Goal: Task Accomplishment & Management: Manage account settings

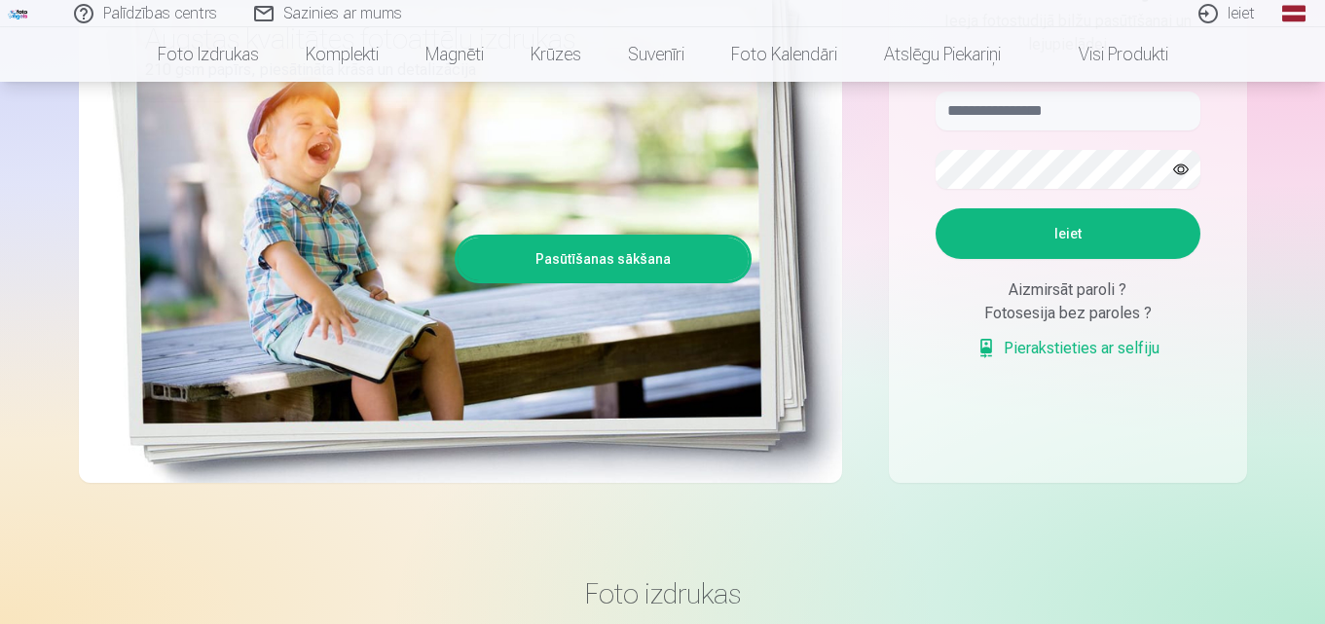
scroll to position [195, 0]
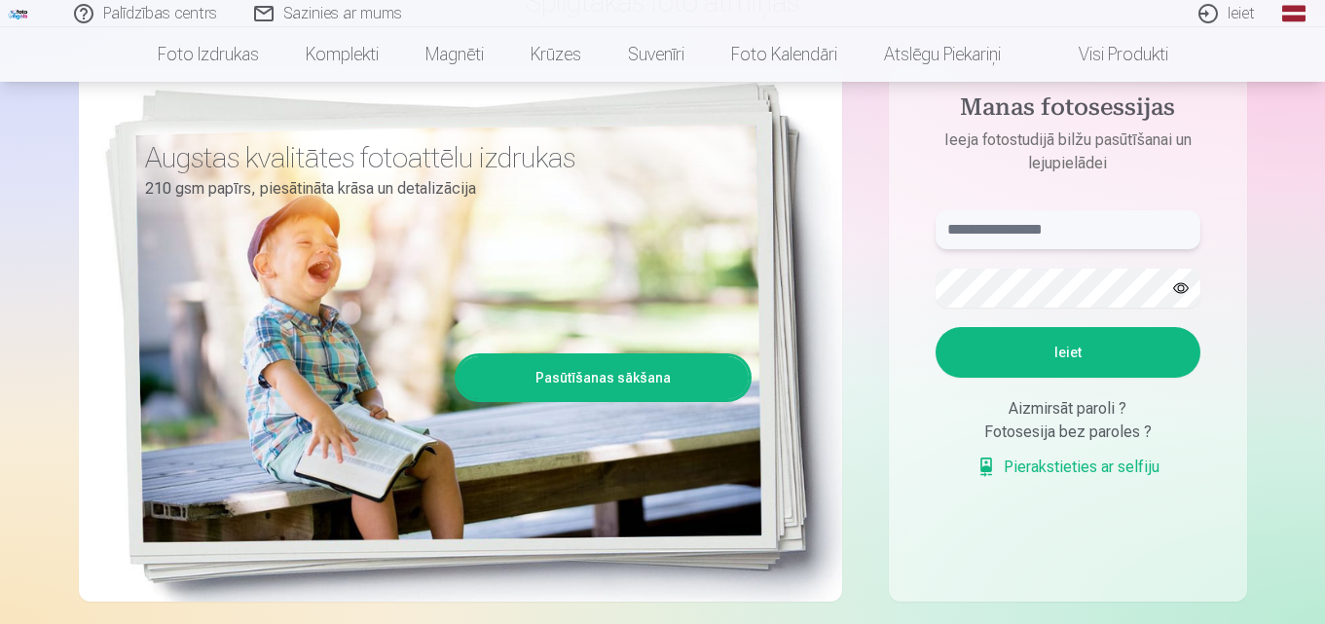
click at [992, 222] on input "text" at bounding box center [1067, 229] width 265 height 39
type input "**********"
click at [1179, 286] on button "button" at bounding box center [1180, 288] width 37 height 37
click at [1178, 289] on button "button" at bounding box center [1180, 288] width 37 height 37
click at [1175, 339] on button "Ieiet" at bounding box center [1067, 352] width 265 height 51
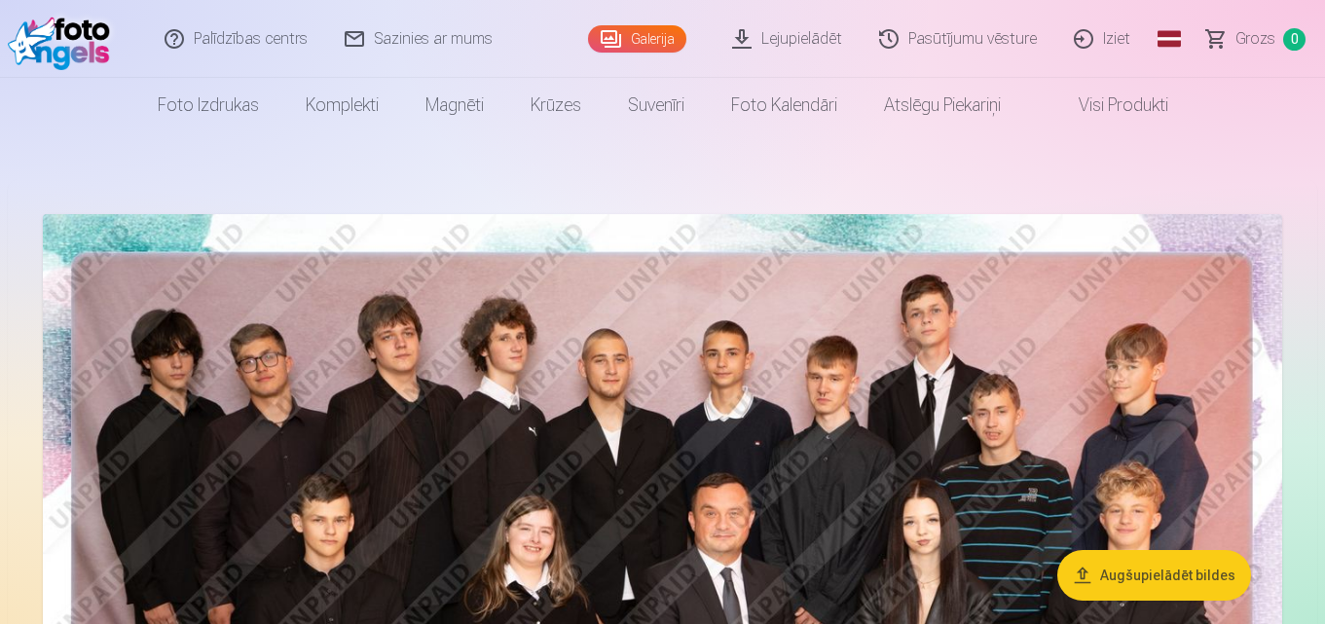
drag, startPoint x: 1323, startPoint y: 31, endPoint x: 1329, endPoint y: 61, distance: 30.7
click at [1324, 61] on html "Palīdzības centrs Sazinies ar mums Galerija Lejupielādēt Pasūtījumu vēsture Izi…" at bounding box center [662, 312] width 1325 height 624
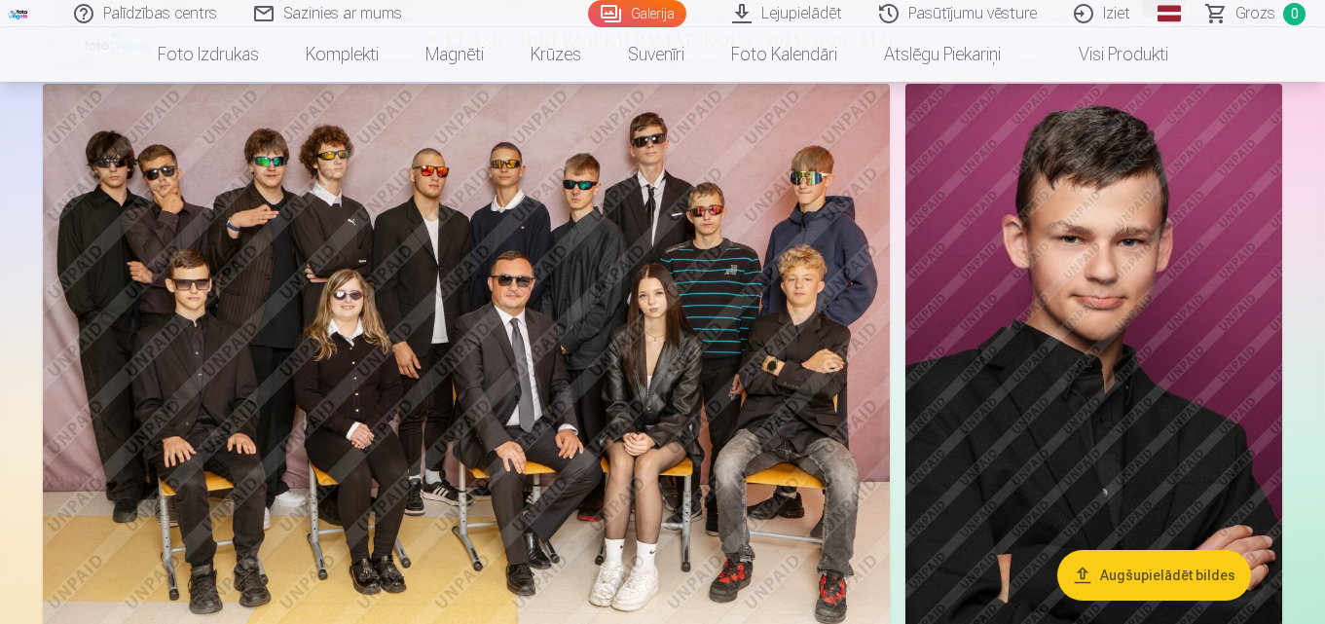
scroll to position [1005, 0]
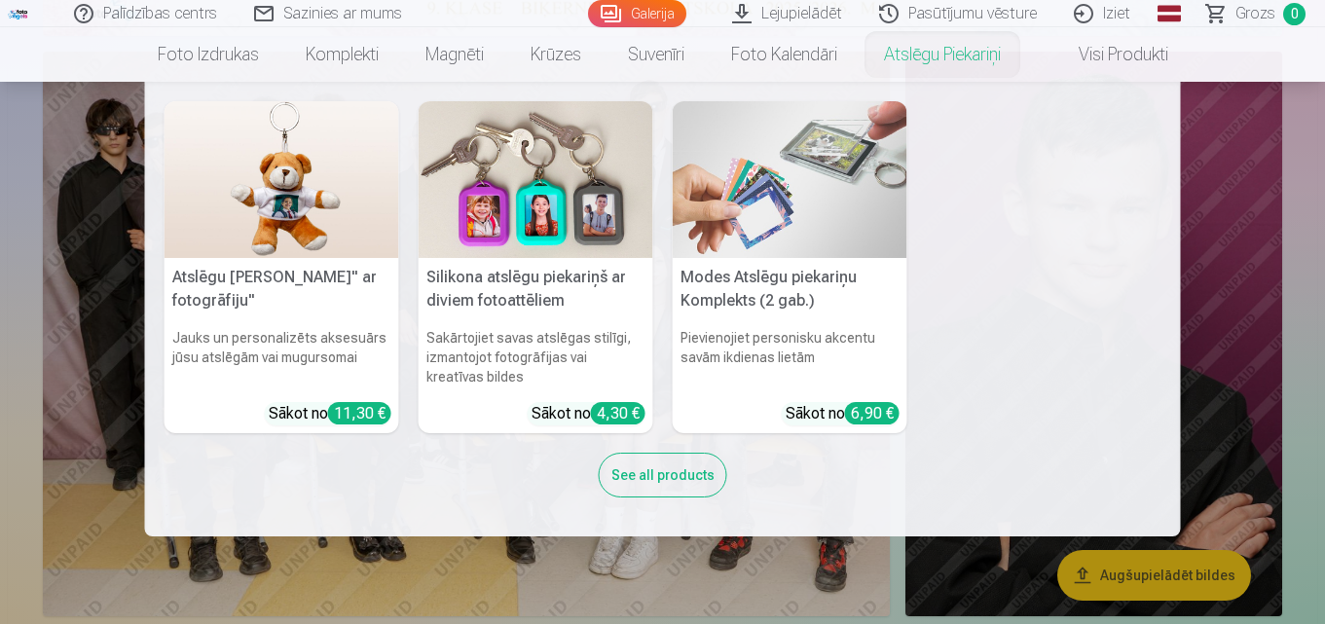
click at [1300, 117] on nav "Atslēgu piekariņš Lācītis" ar fotogrāfiju" Jauks un personalizēts aksesuārs jūs…" at bounding box center [662, 309] width 1325 height 455
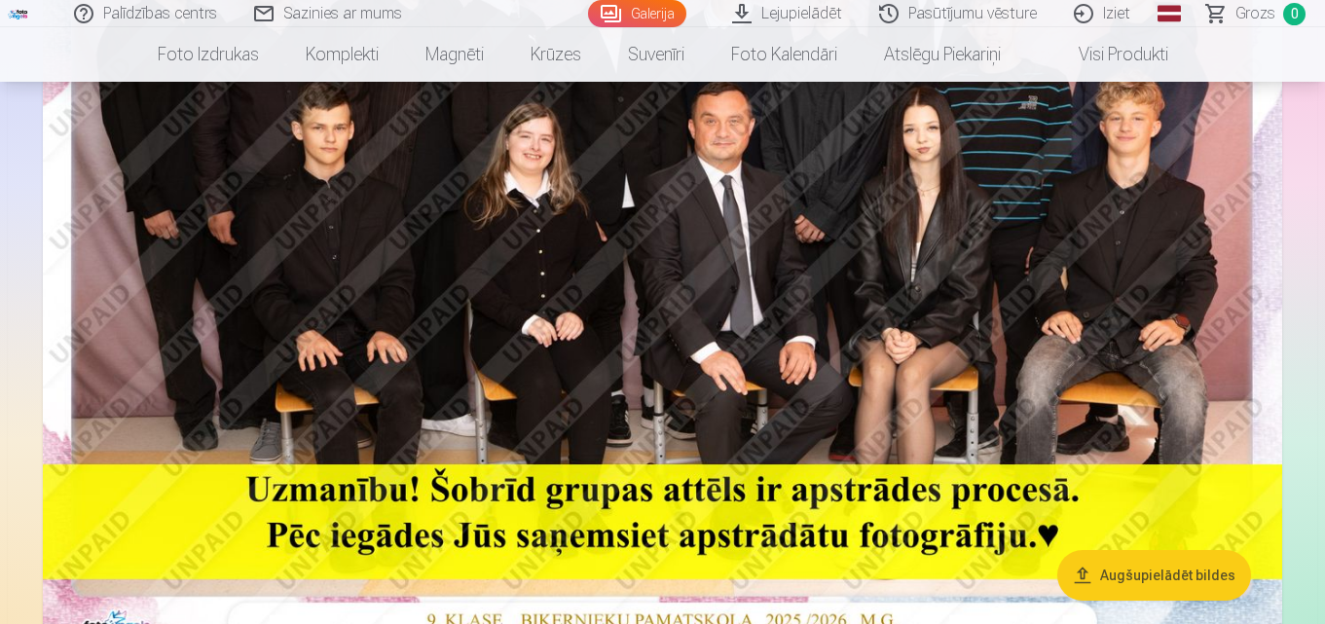
scroll to position [345, 0]
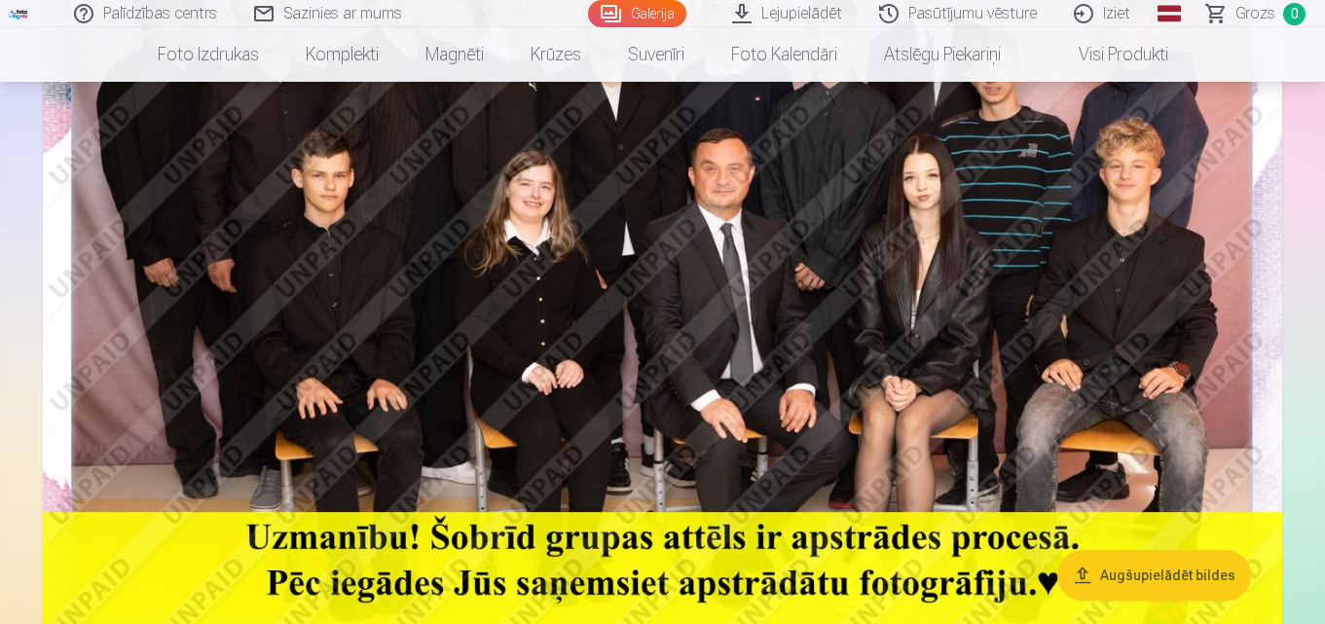
click at [1010, 244] on img at bounding box center [662, 283] width 1239 height 826
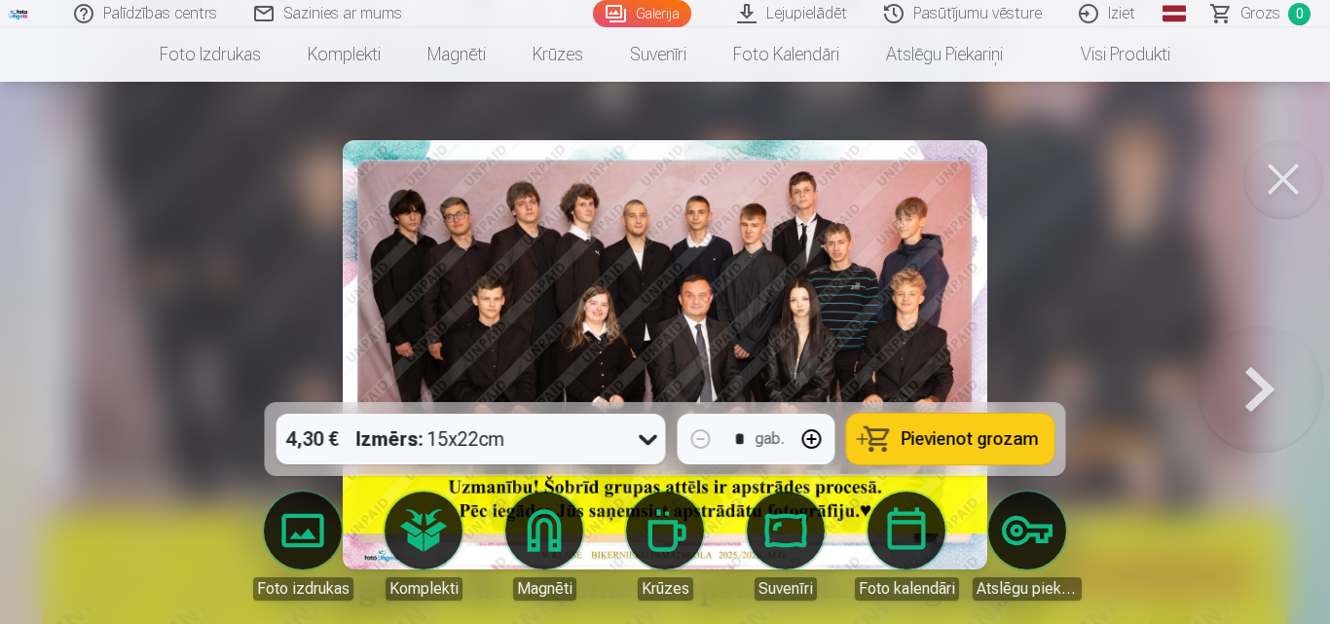
click at [1306, 178] on button at bounding box center [1283, 179] width 78 height 78
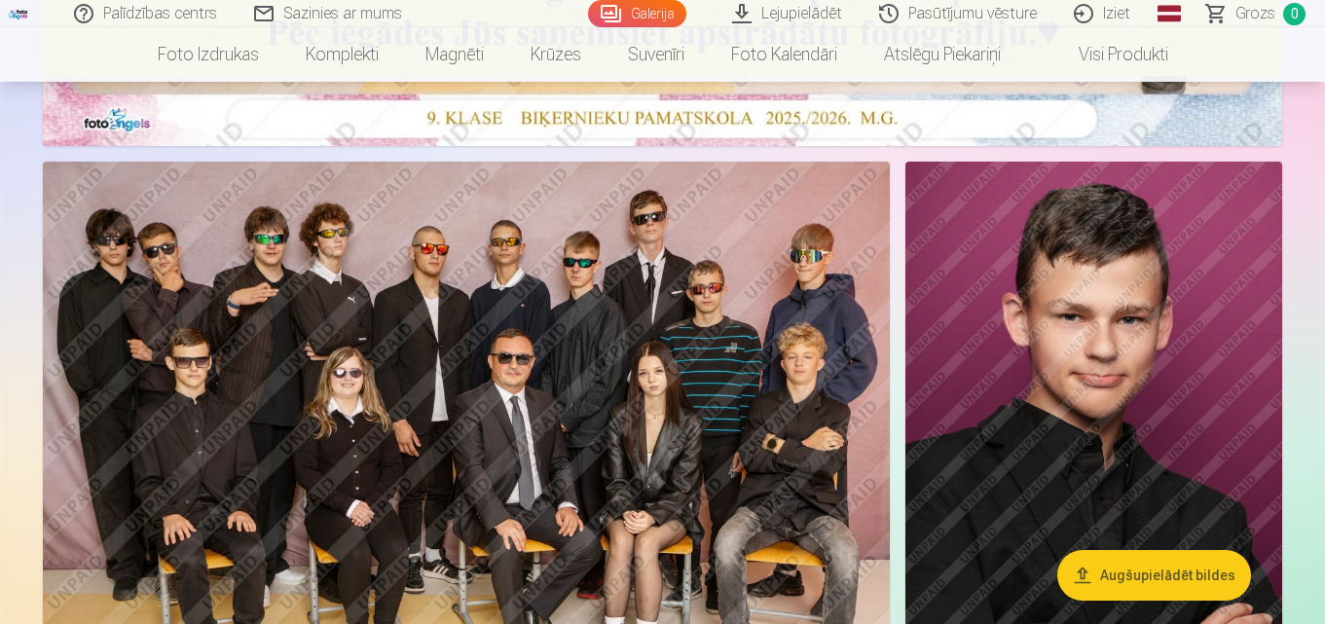
scroll to position [910, 0]
